Goal: Navigation & Orientation: Find specific page/section

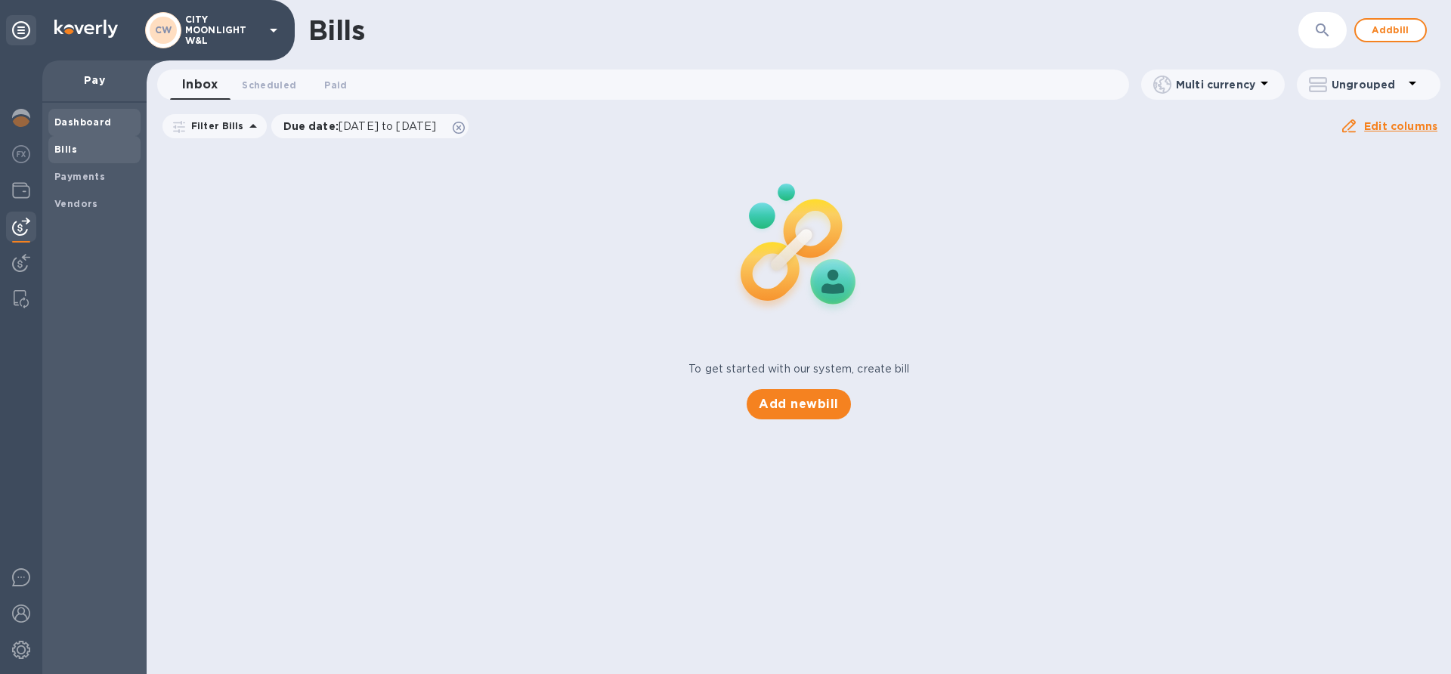
click at [63, 125] on b "Dashboard" at bounding box center [82, 121] width 57 height 11
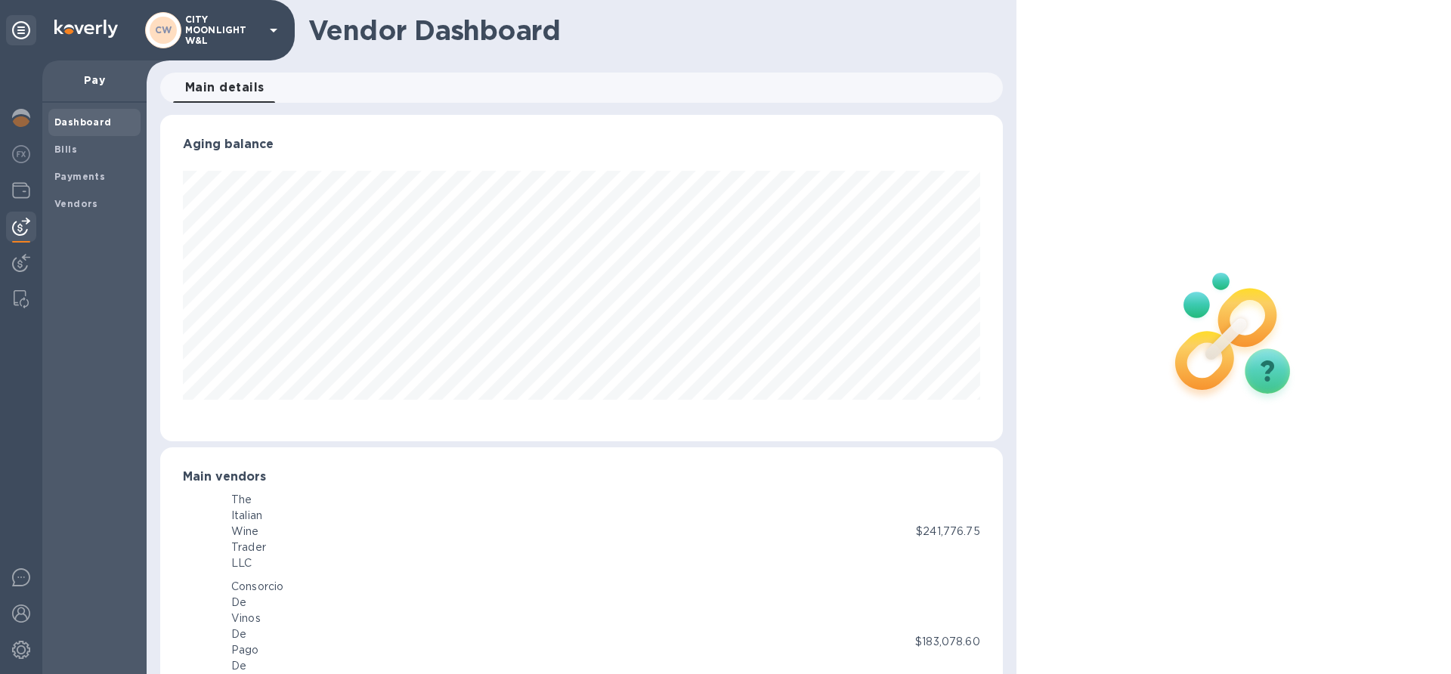
scroll to position [755195, 754685]
click at [91, 123] on b "Dashboard" at bounding box center [82, 121] width 57 height 11
click at [27, 116] on img at bounding box center [21, 118] width 18 height 18
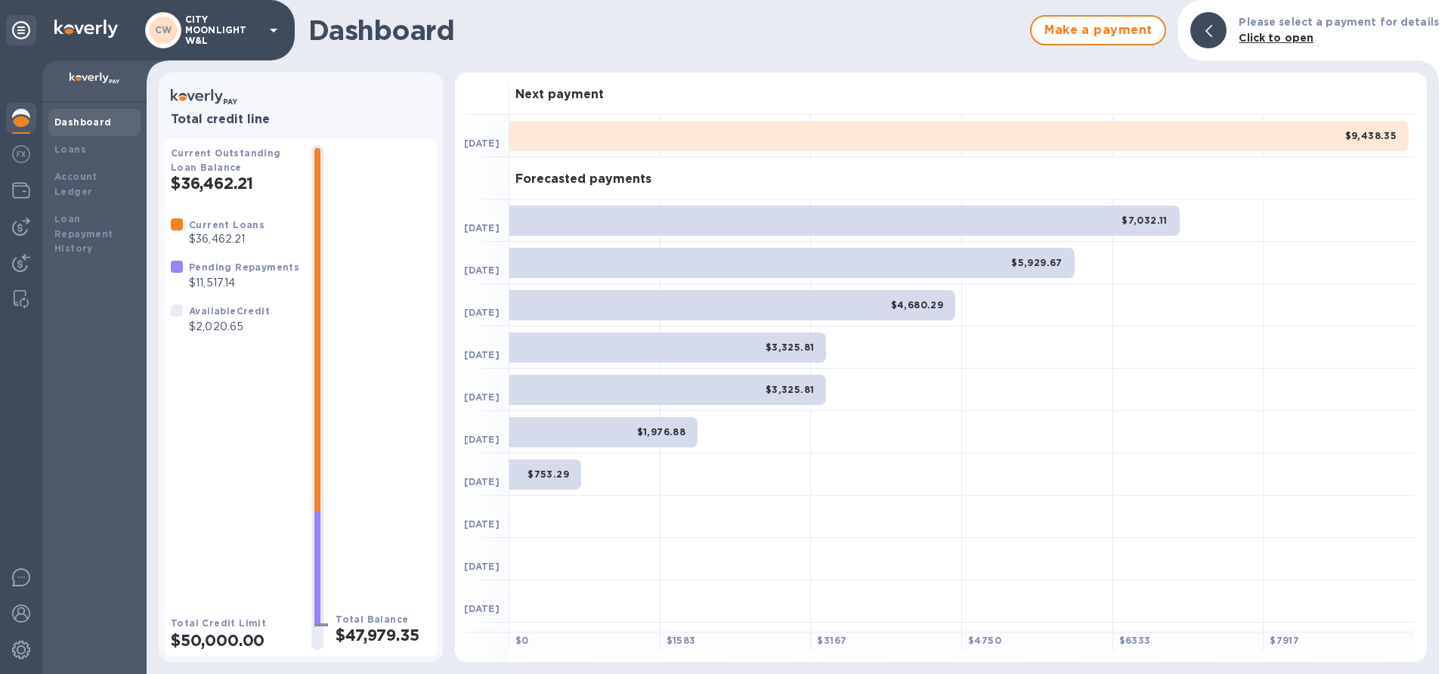
click at [203, 333] on p "$2,020.65" at bounding box center [229, 327] width 81 height 16
click at [207, 275] on p "$11,517.14" at bounding box center [244, 283] width 110 height 16
click at [209, 320] on p "$2,020.65" at bounding box center [229, 327] width 81 height 16
